Goal: Find specific page/section: Find specific page/section

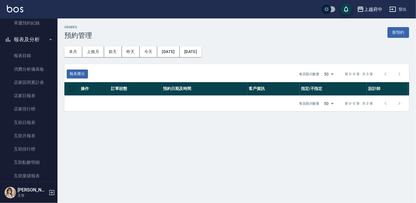
scroll to position [63, 0]
click at [42, 42] on button "報表及分析" at bounding box center [28, 39] width 53 height 15
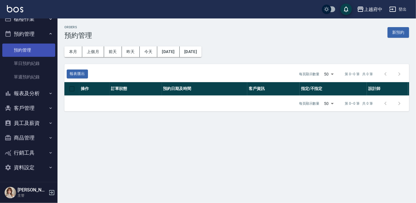
scroll to position [0, 0]
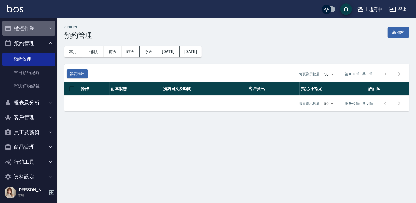
click at [34, 26] on button "櫃檯作業" at bounding box center [28, 28] width 53 height 15
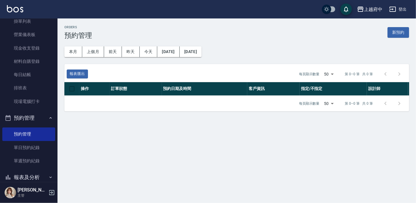
scroll to position [52, 0]
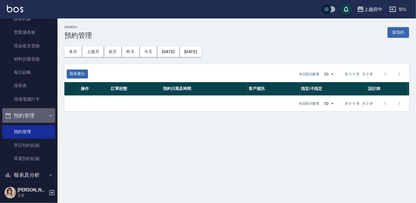
click at [39, 115] on button "預約管理" at bounding box center [28, 115] width 53 height 15
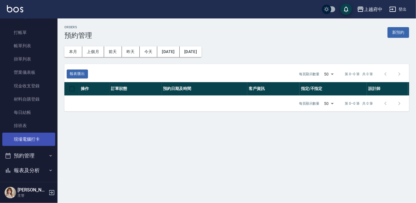
scroll to position [0, 0]
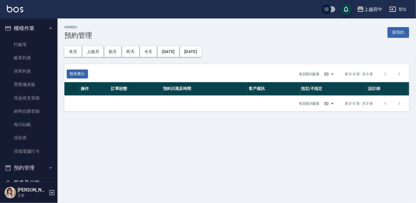
click at [34, 28] on button "櫃檯作業" at bounding box center [28, 28] width 53 height 15
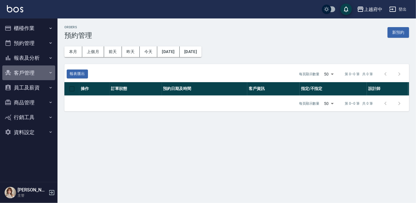
click at [37, 74] on button "客戶管理" at bounding box center [28, 72] width 53 height 15
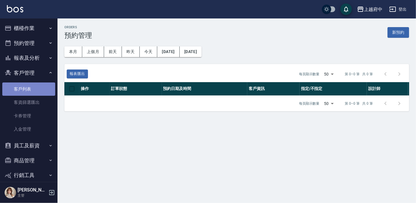
click at [31, 87] on link "客戶列表" at bounding box center [28, 88] width 53 height 13
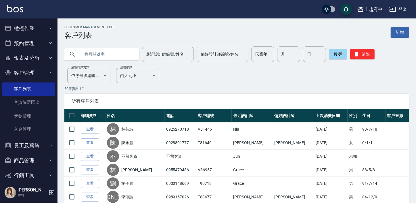
click at [90, 52] on input "text" at bounding box center [108, 54] width 54 height 16
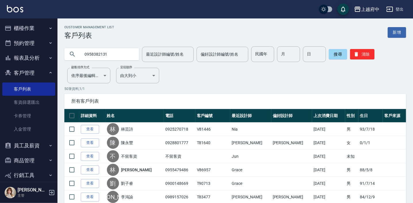
type input "0958382131"
